Goal: Task Accomplishment & Management: Use online tool/utility

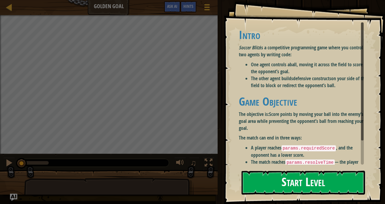
click at [285, 171] on button "Start Level" at bounding box center [304, 183] width 124 height 24
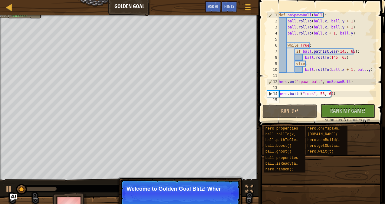
click at [260, 111] on span at bounding box center [322, 54] width 131 height 145
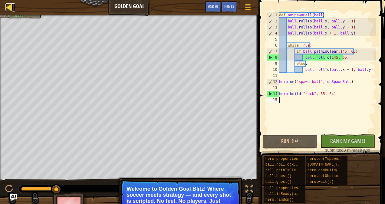
click at [6, 5] on div at bounding box center [9, 7] width 8 height 8
